Goal: Information Seeking & Learning: Learn about a topic

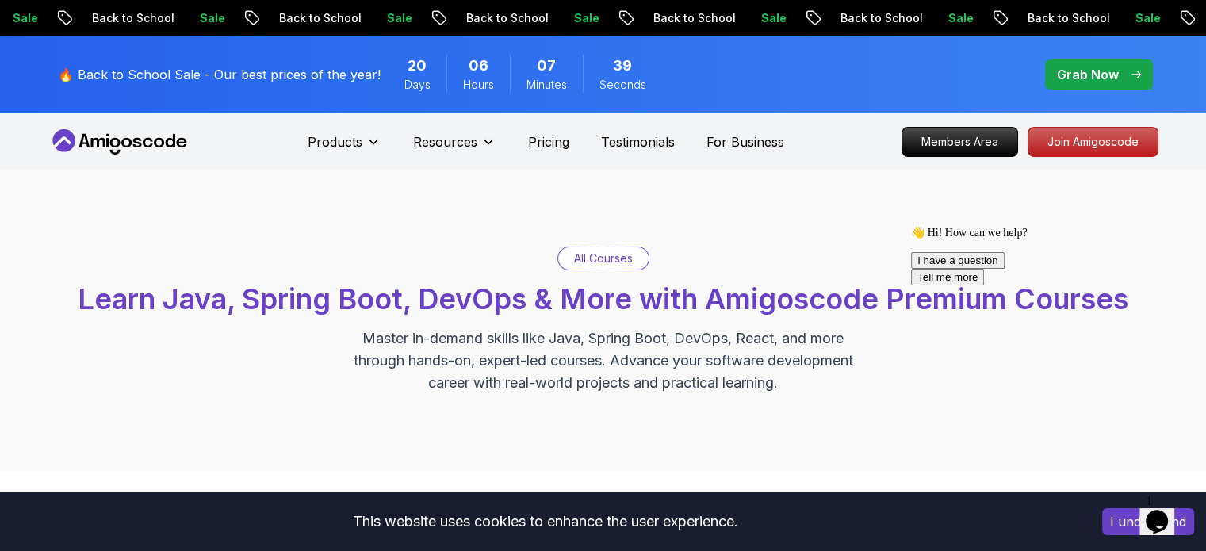
click at [1126, 529] on button "I understand" at bounding box center [1148, 521] width 92 height 27
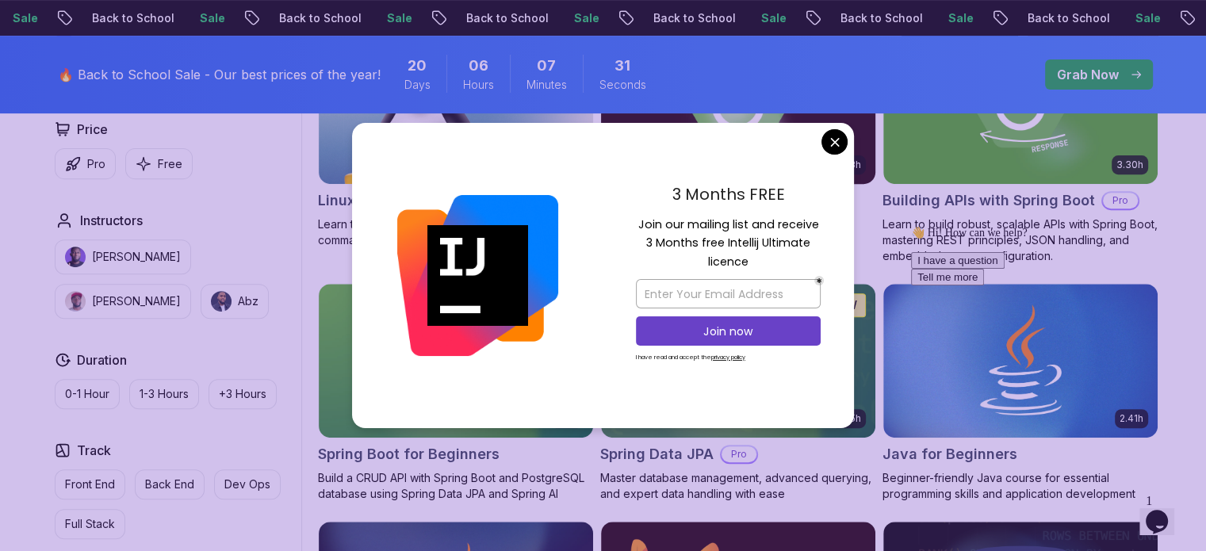
scroll to position [555, 0]
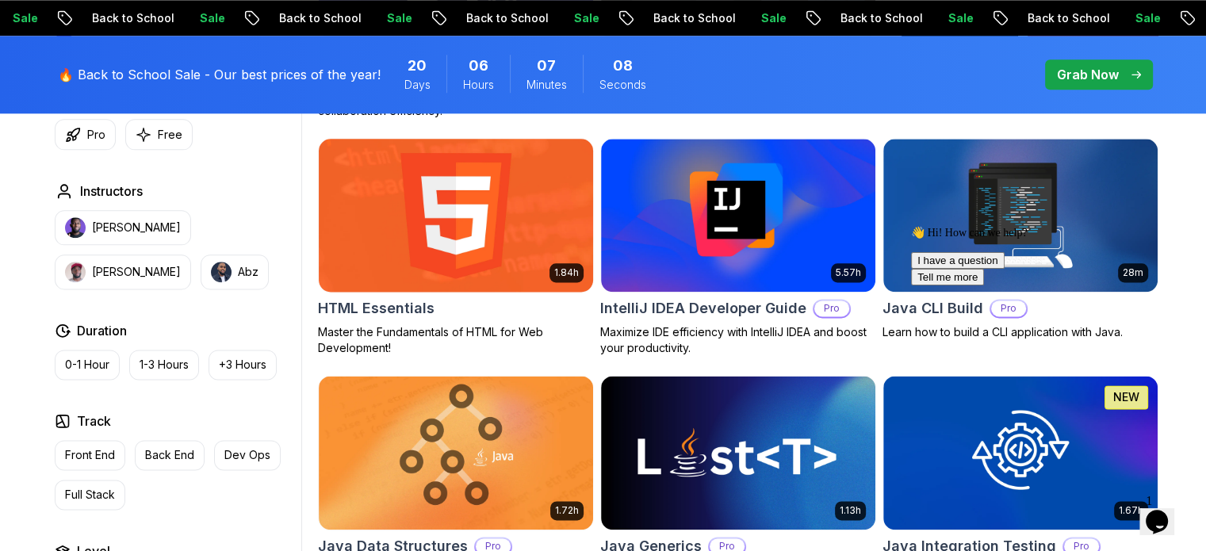
scroll to position [1982, 0]
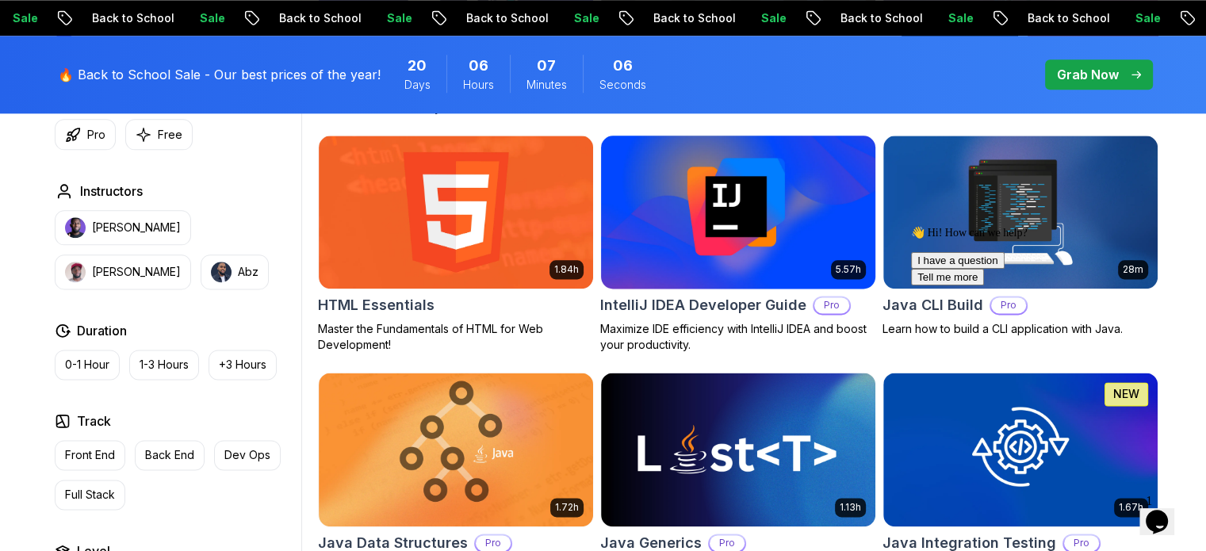
click at [815, 311] on p "Pro" at bounding box center [831, 305] width 35 height 16
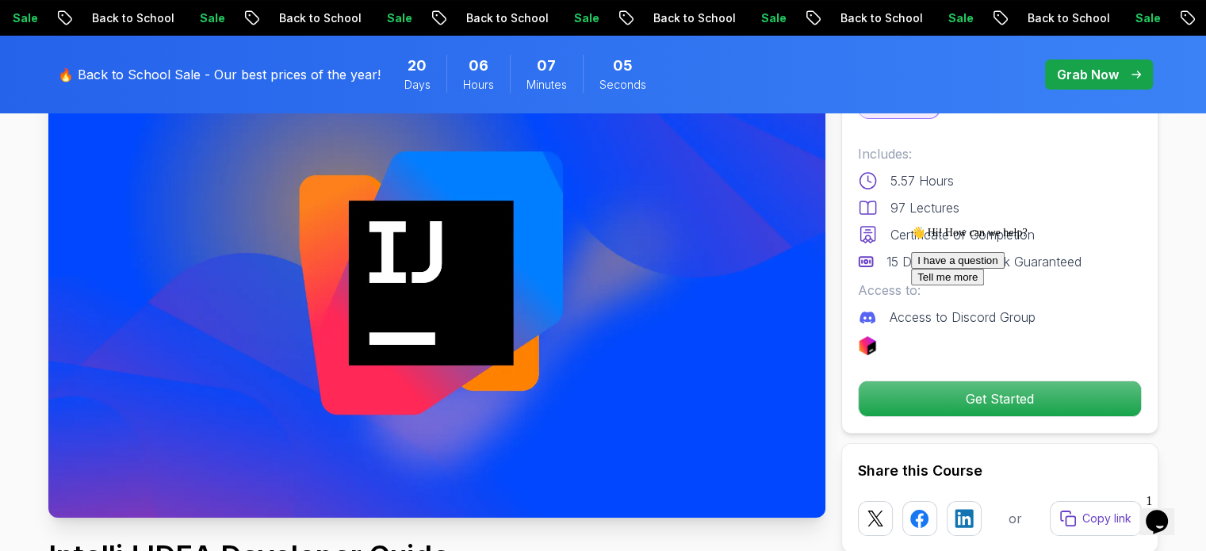
scroll to position [238, 0]
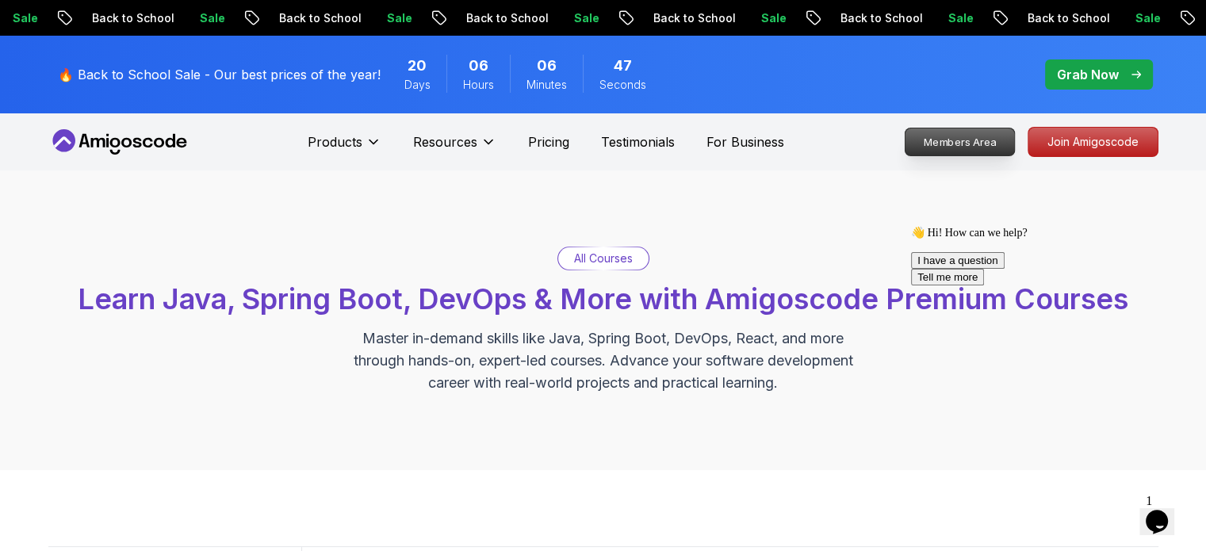
click at [975, 136] on p "Members Area" at bounding box center [958, 141] width 109 height 27
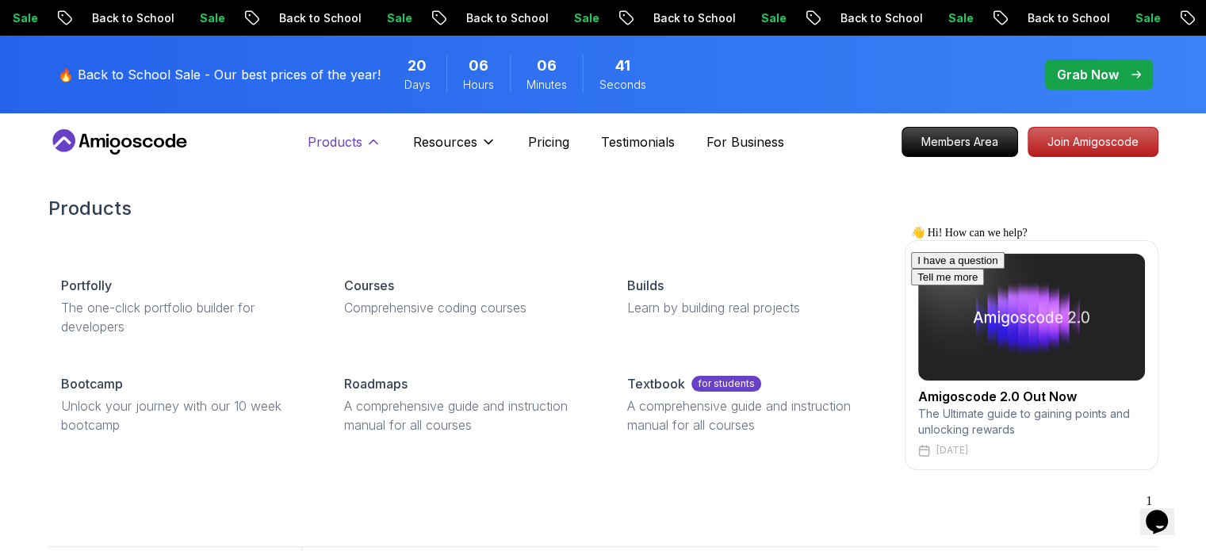
click at [338, 143] on p "Products" at bounding box center [335, 141] width 55 height 19
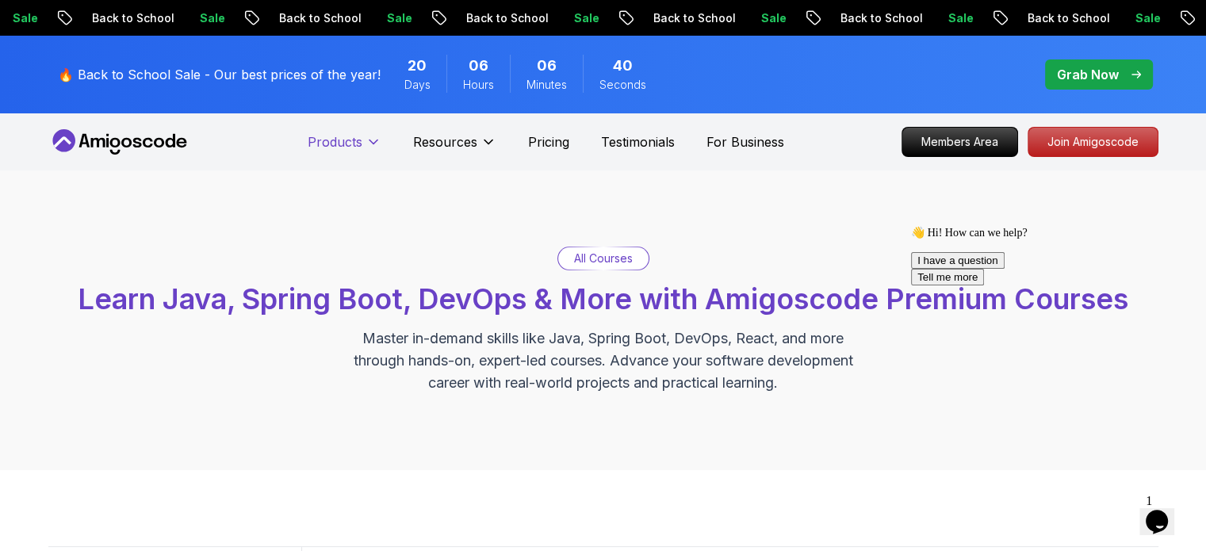
click at [338, 143] on p "Products" at bounding box center [335, 141] width 55 height 19
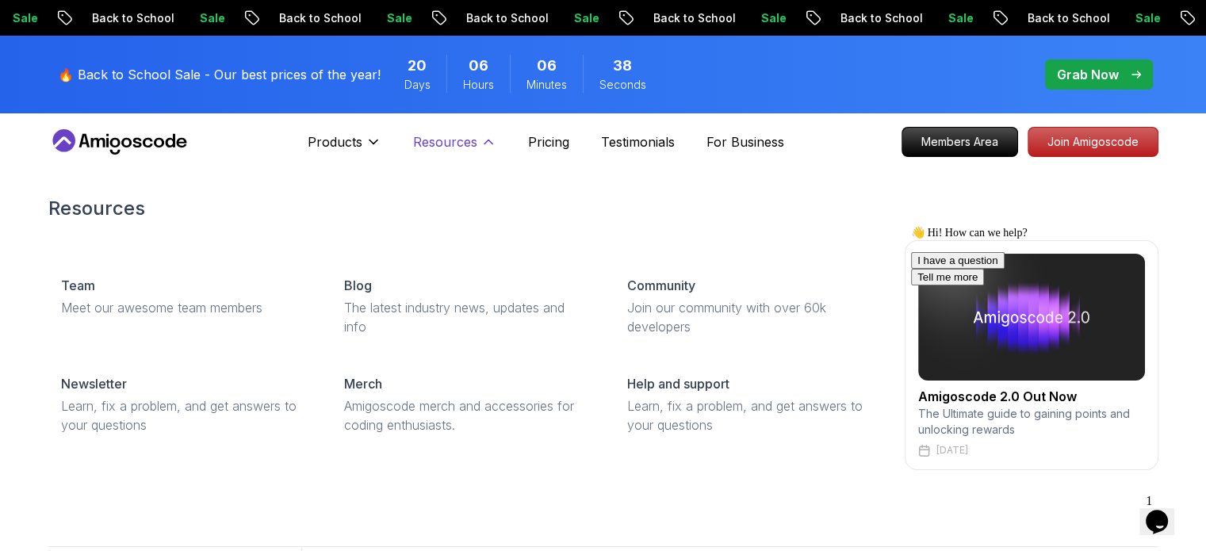
click at [475, 140] on p "Resources" at bounding box center [445, 141] width 64 height 19
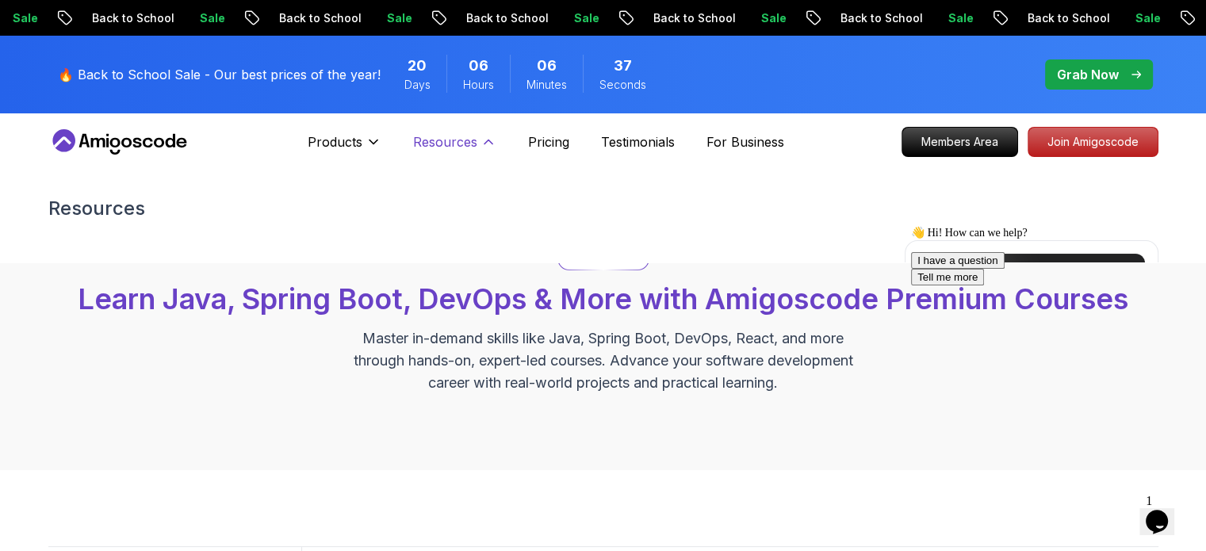
click at [487, 134] on icon at bounding box center [488, 142] width 16 height 16
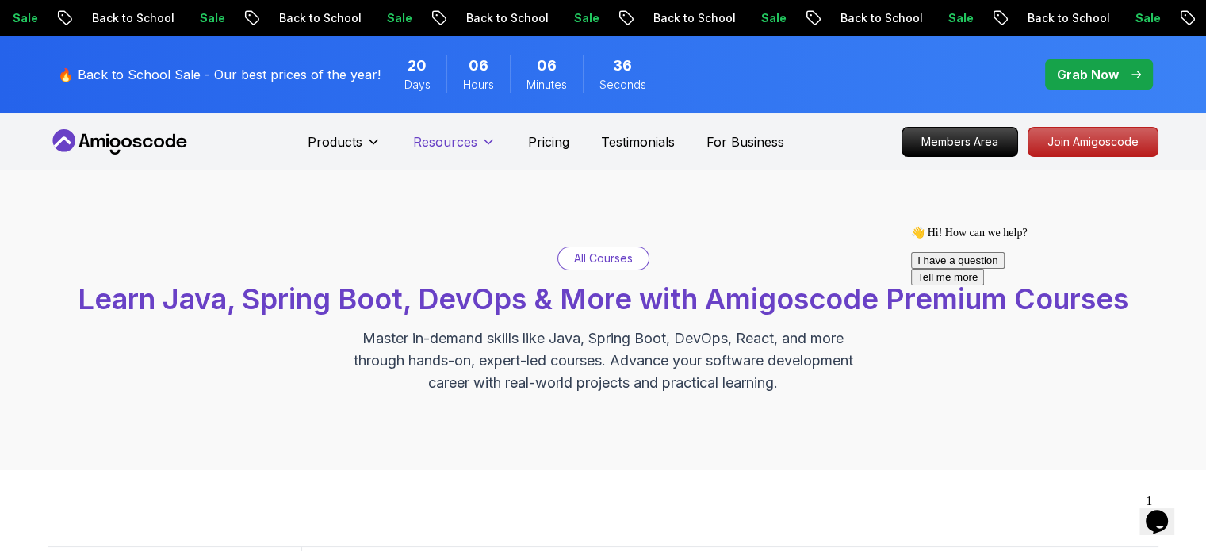
click at [487, 134] on icon at bounding box center [488, 142] width 16 height 16
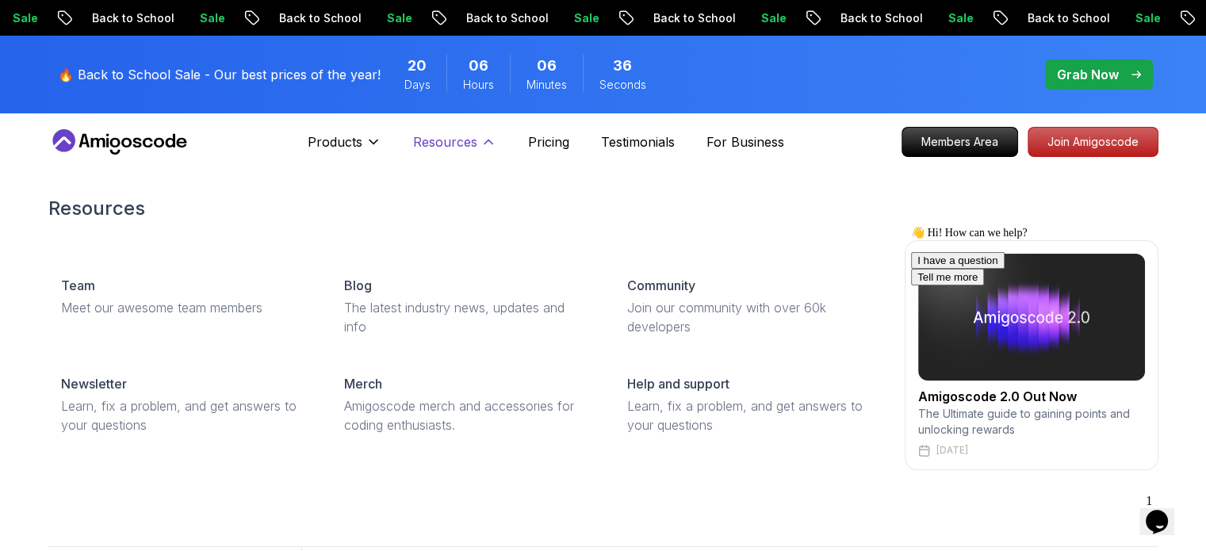
click at [487, 134] on icon at bounding box center [488, 142] width 16 height 16
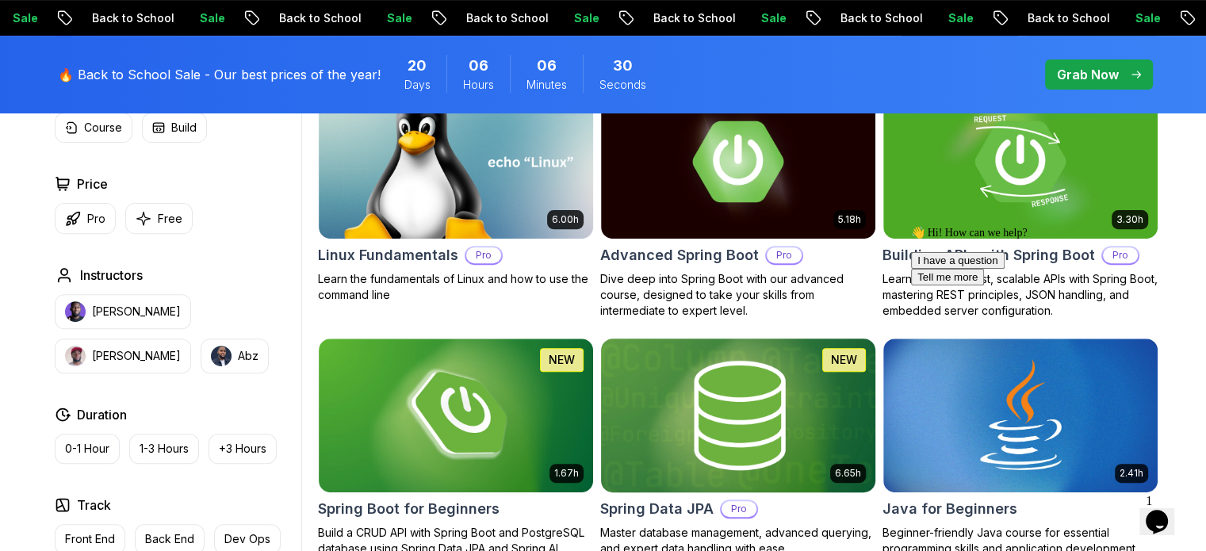
scroll to position [555, 0]
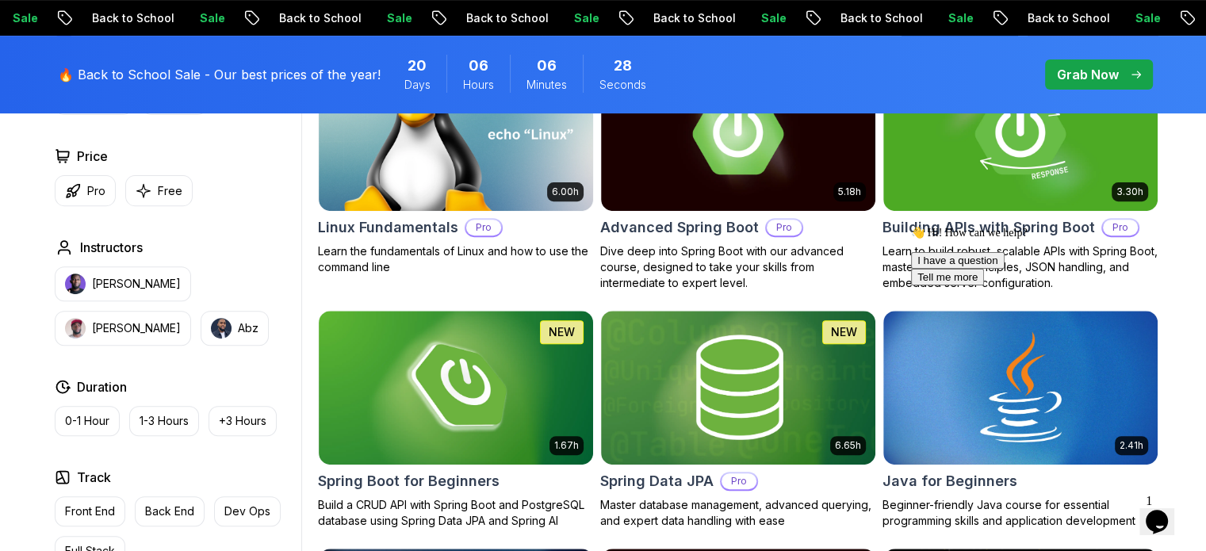
click at [993, 250] on div "👋 Hi! How can we help? I have a question Tell me more" at bounding box center [1053, 255] width 285 height 59
click at [981, 226] on div "👋 Hi! How can we help? I have a question Tell me more" at bounding box center [1053, 255] width 285 height 59
click at [1051, 226] on div "👋 Hi! How can we help? I have a question Tell me more" at bounding box center [1053, 255] width 285 height 59
click at [1119, 226] on div "👋 Hi! How can we help? I have a question Tell me more" at bounding box center [1053, 255] width 285 height 59
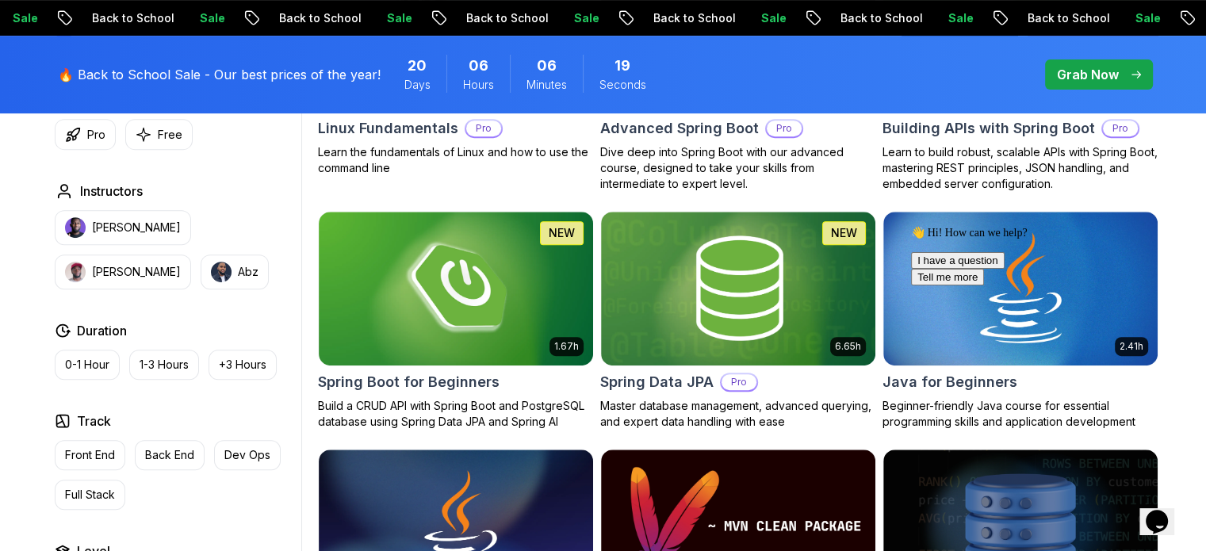
scroll to position [793, 0]
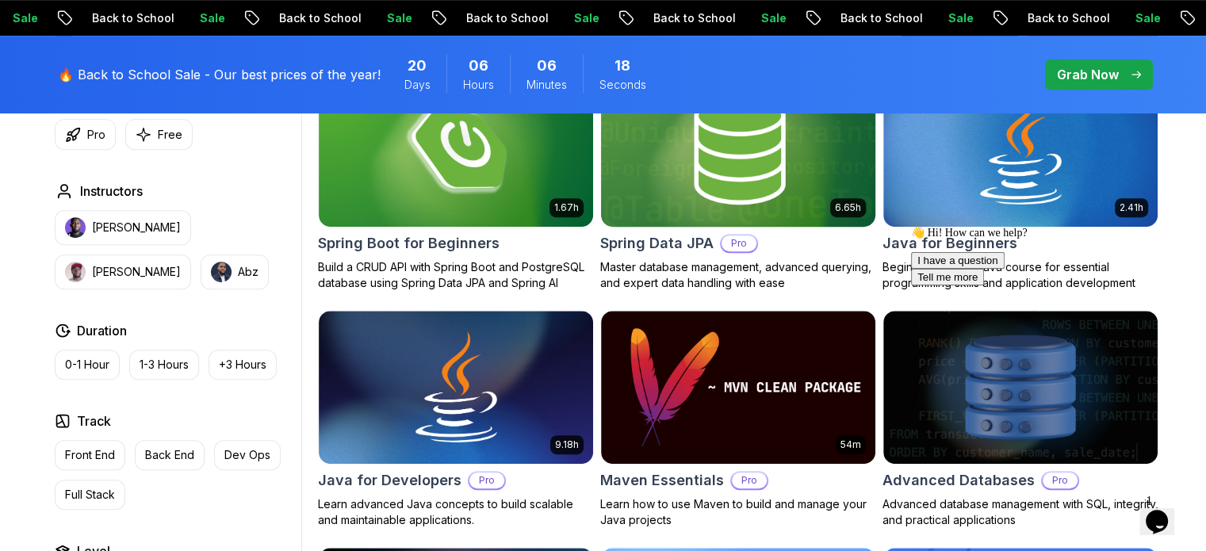
click at [666, 232] on h2 "Spring Data JPA" at bounding box center [656, 243] width 113 height 22
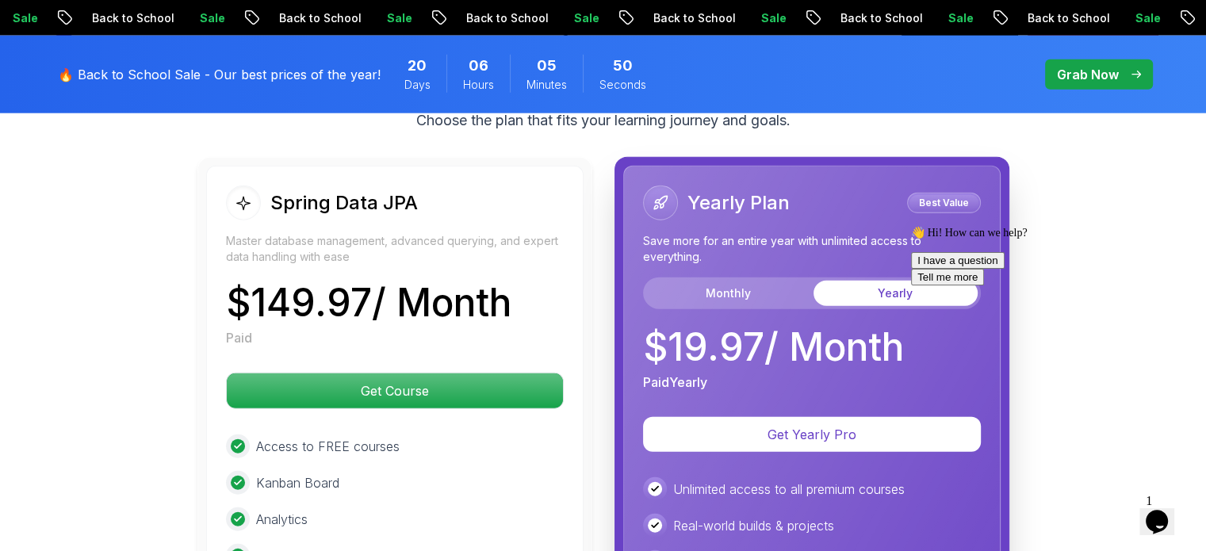
scroll to position [4043, 0]
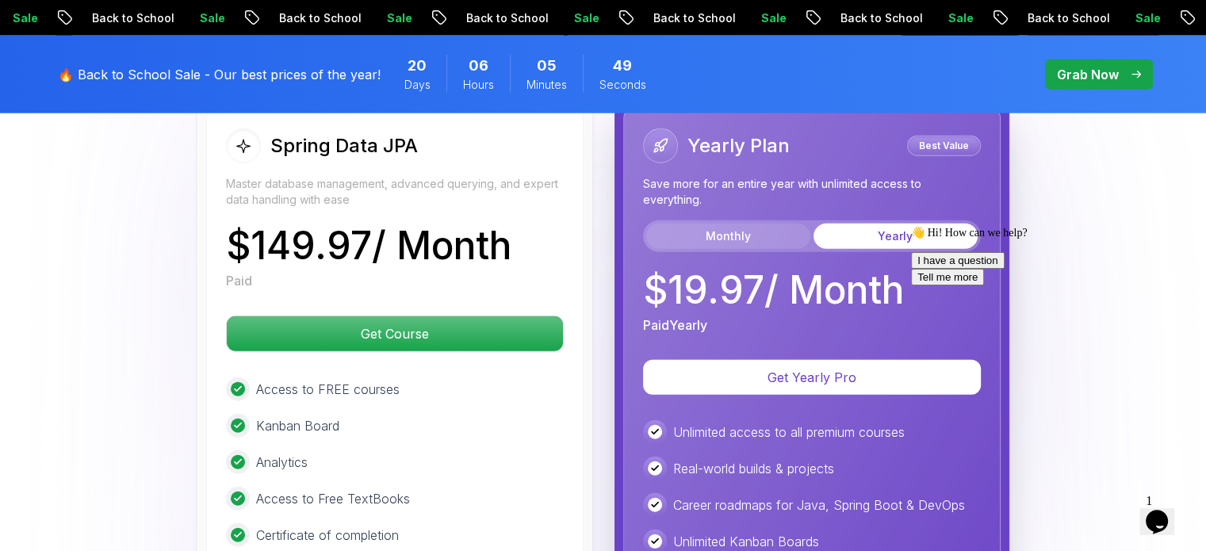
click at [762, 224] on button "Monthly" at bounding box center [728, 236] width 164 height 25
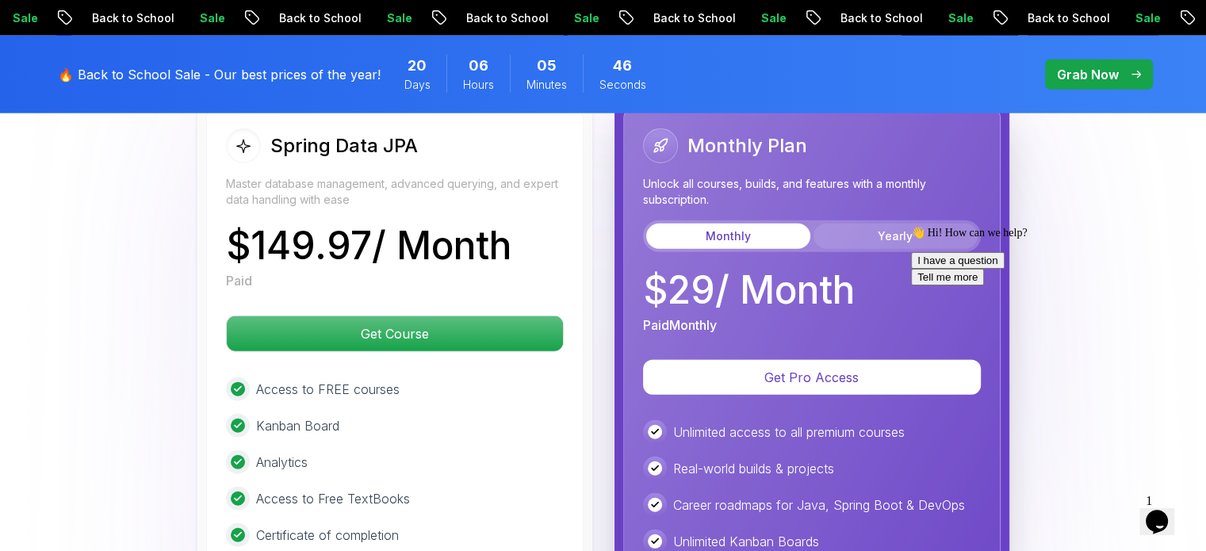
click at [946, 224] on button "Yearly" at bounding box center [895, 236] width 164 height 25
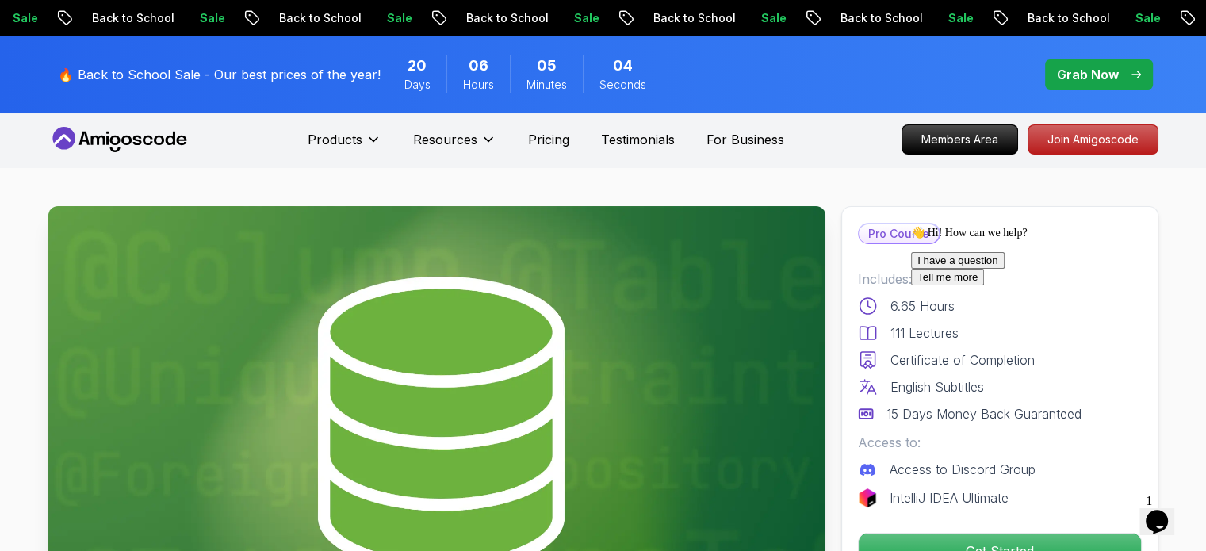
scroll to position [0, 0]
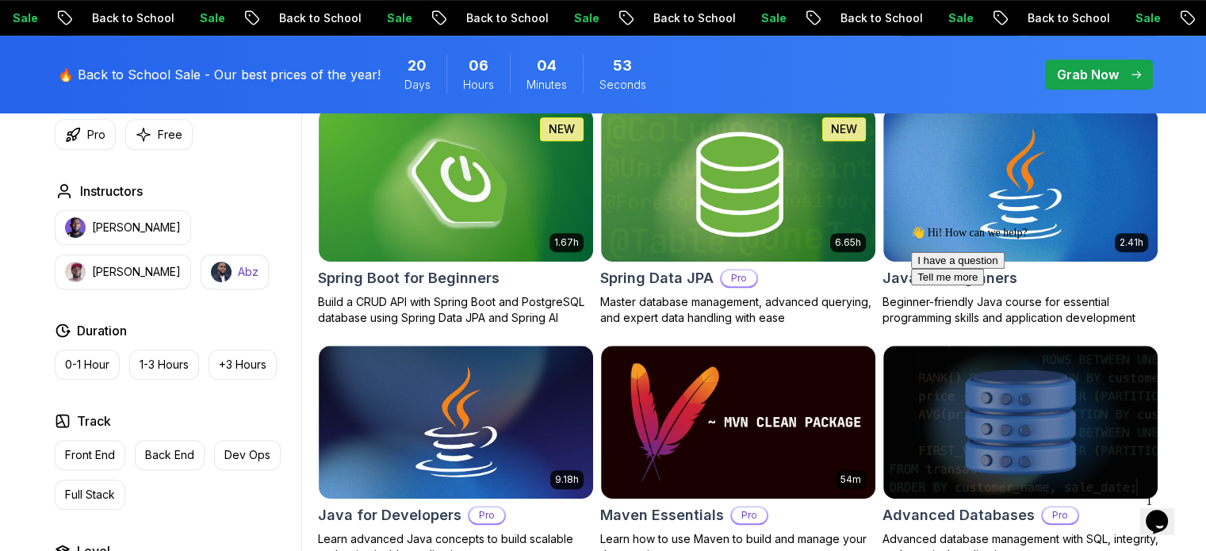
scroll to position [872, 0]
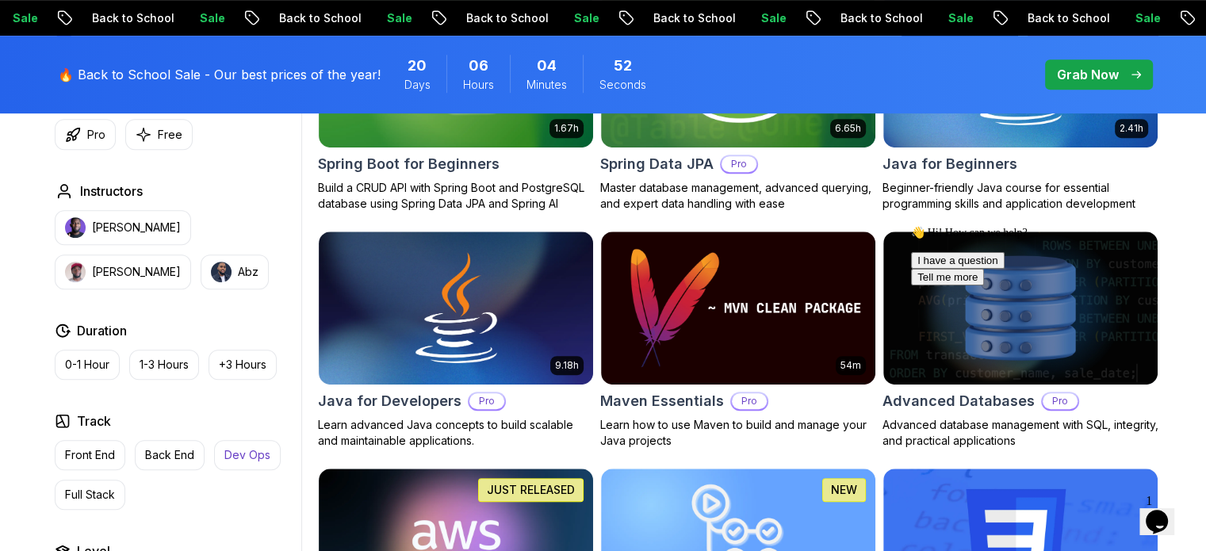
click at [254, 449] on p "Dev Ops" at bounding box center [247, 455] width 46 height 16
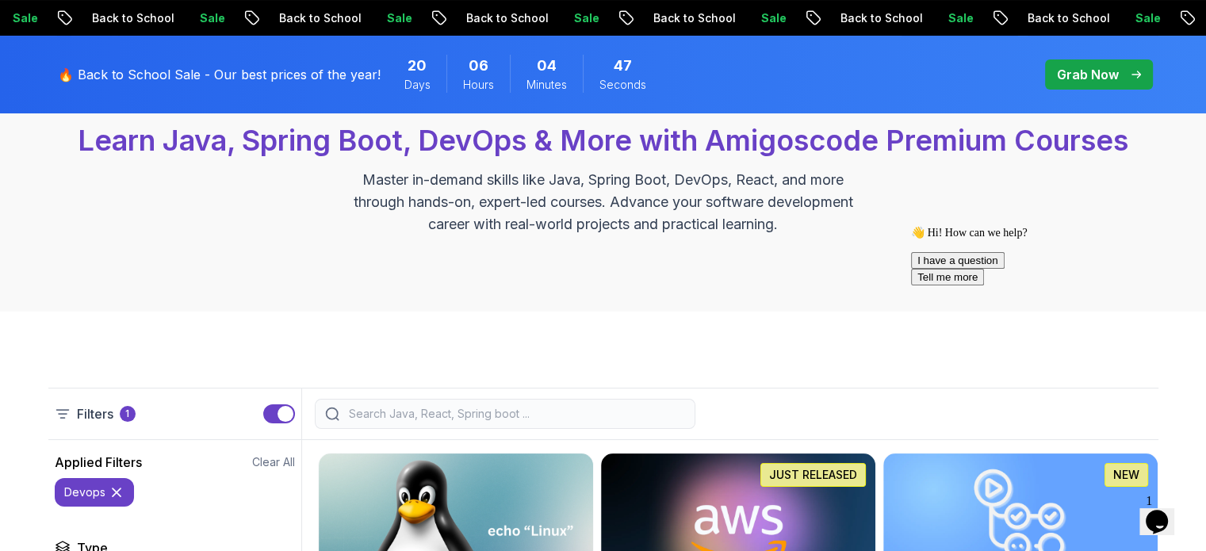
scroll to position [476, 0]
